Goal: Task Accomplishment & Management: Use online tool/utility

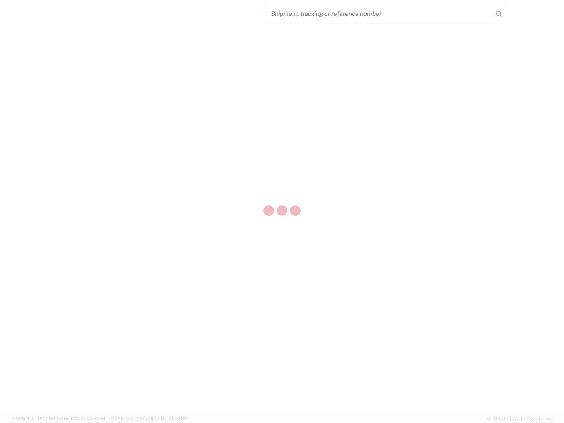
select select "US"
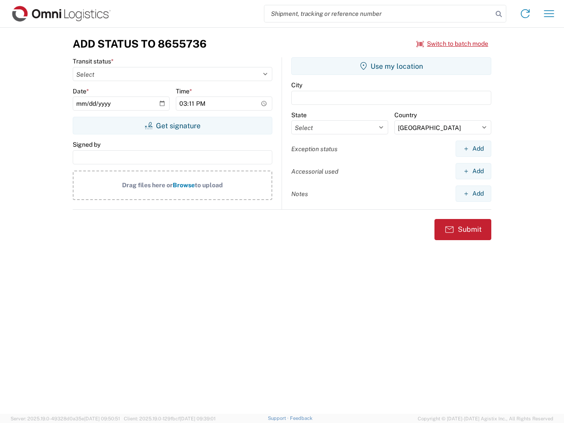
click at [378, 14] on input "search" at bounding box center [378, 13] width 228 height 17
click at [498, 14] on icon at bounding box center [498, 14] width 12 height 12
click at [525, 14] on icon at bounding box center [525, 14] width 14 height 14
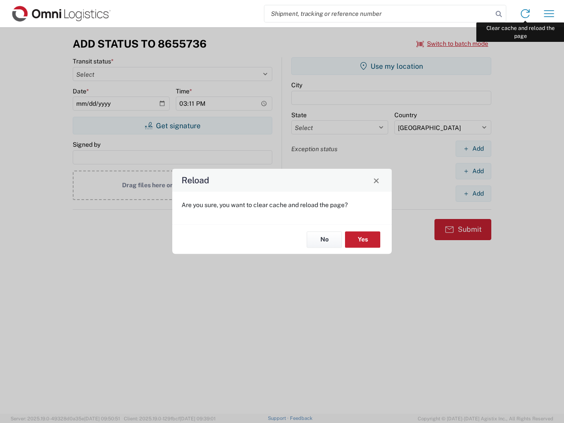
click at [549, 14] on div "Reload Are you sure, you want to clear cache and reload the page? No Yes" at bounding box center [282, 211] width 564 height 423
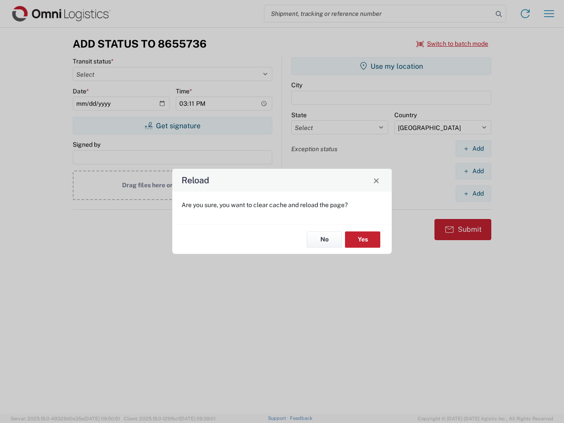
click at [452, 44] on div "Reload Are you sure, you want to clear cache and reload the page? No Yes" at bounding box center [282, 211] width 564 height 423
click at [172, 125] on div "Reload Are you sure, you want to clear cache and reload the page? No Yes" at bounding box center [282, 211] width 564 height 423
click at [391, 66] on div "Reload Are you sure, you want to clear cache and reload the page? No Yes" at bounding box center [282, 211] width 564 height 423
click at [473, 148] on div "Reload Are you sure, you want to clear cache and reload the page? No Yes" at bounding box center [282, 211] width 564 height 423
click at [473, 171] on div "Reload Are you sure, you want to clear cache and reload the page? No Yes" at bounding box center [282, 211] width 564 height 423
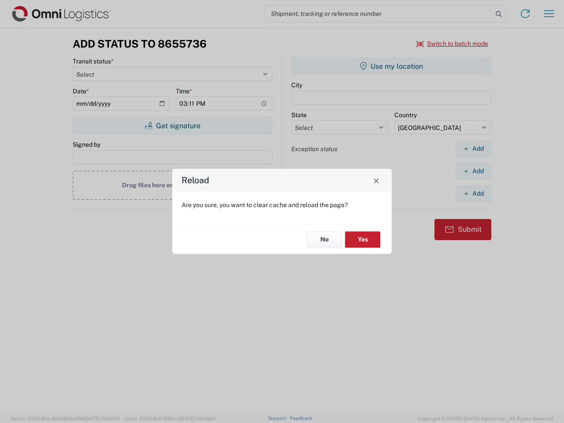
click at [473, 193] on div "Reload Are you sure, you want to clear cache and reload the page? No Yes" at bounding box center [282, 211] width 564 height 423
